Goal: Navigation & Orientation: Find specific page/section

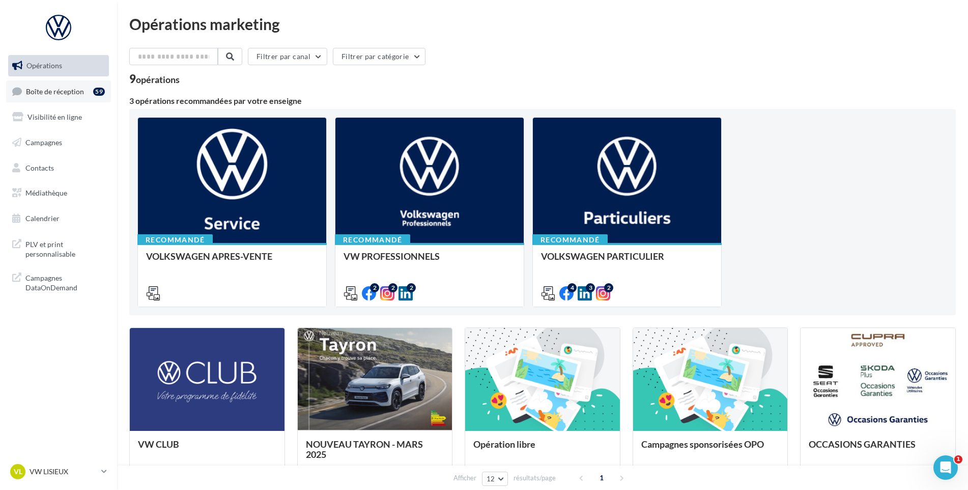
click at [47, 81] on link "Boîte de réception 59" at bounding box center [58, 91] width 105 height 22
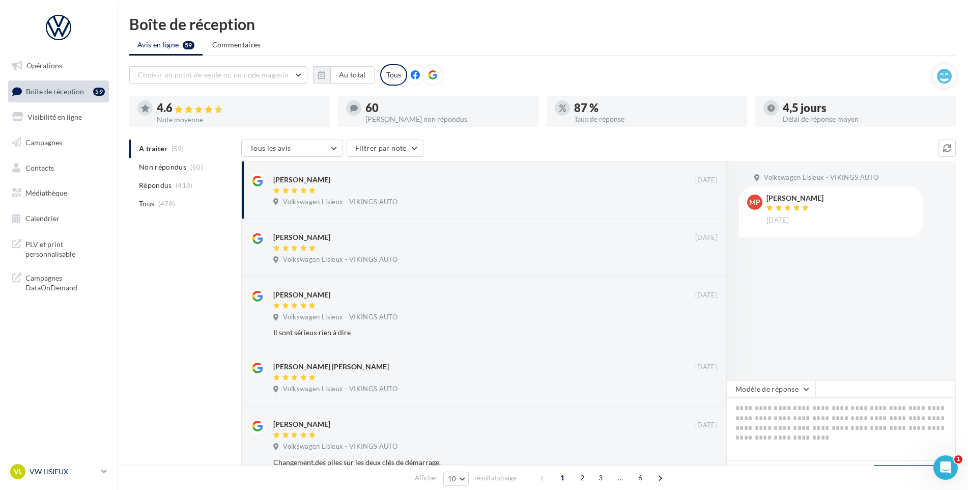
click at [54, 475] on p "VW LISIEUX" at bounding box center [64, 471] width 68 height 10
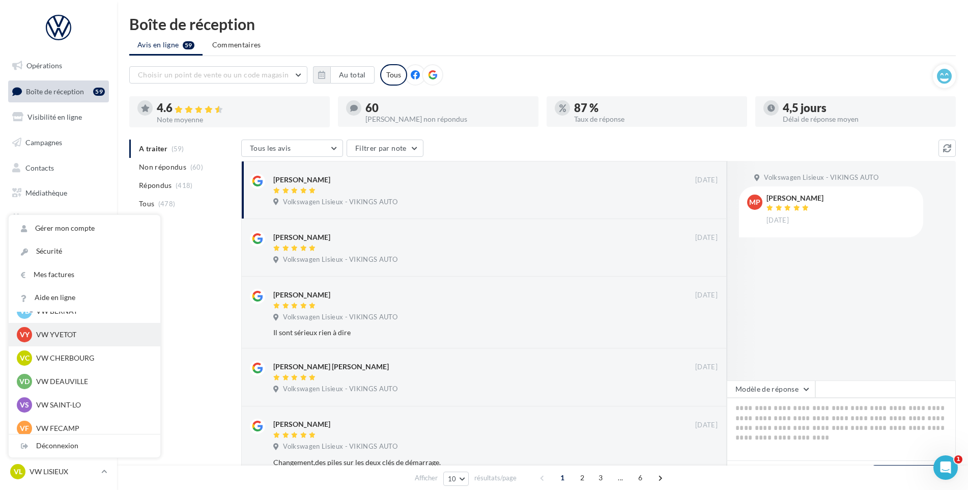
scroll to position [102, 0]
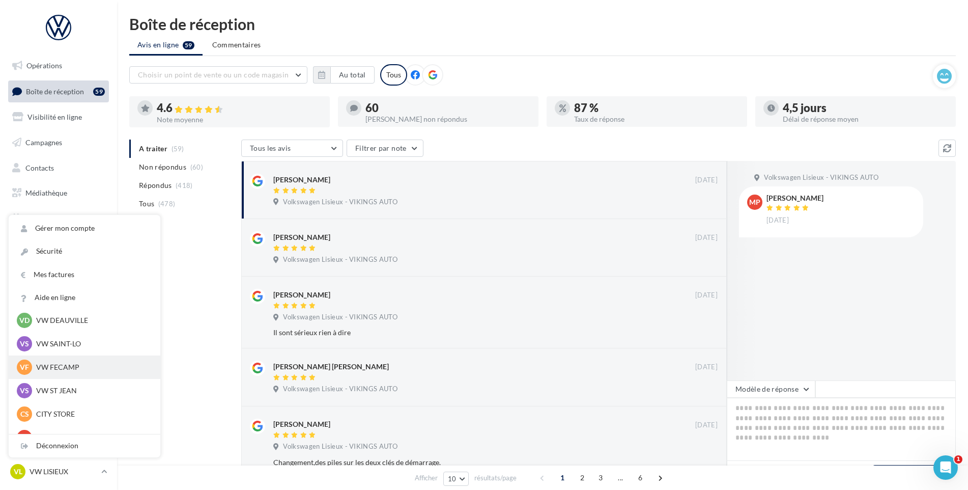
click at [64, 363] on p "VW FECAMP" at bounding box center [92, 367] width 112 height 10
